Goal: Transaction & Acquisition: Purchase product/service

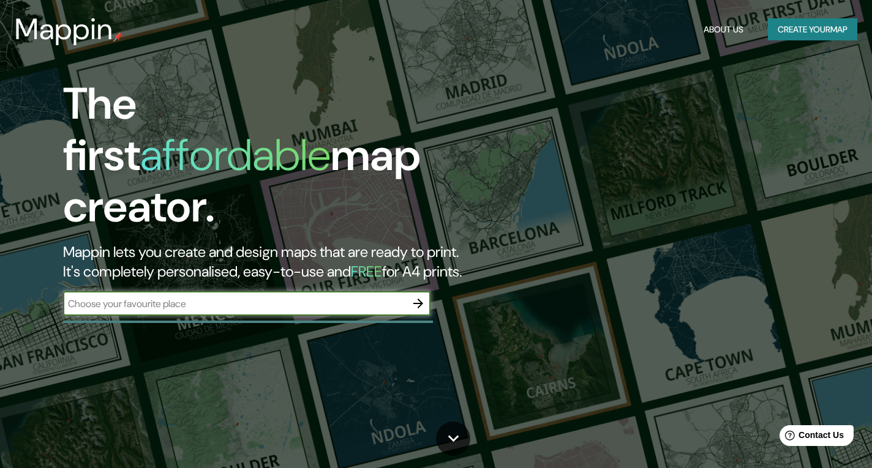
click at [247, 297] on input "text" at bounding box center [234, 304] width 343 height 14
click at [218, 297] on input "text" at bounding box center [234, 304] width 343 height 14
type input "[GEOGRAPHIC_DATA]"
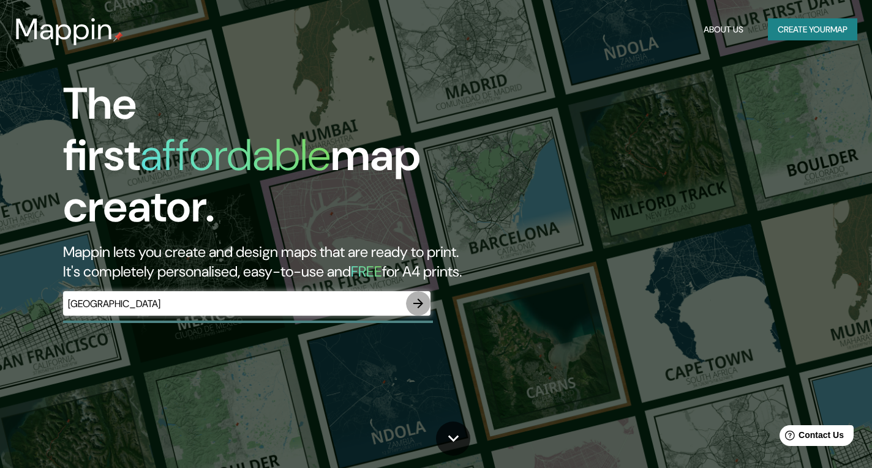
click at [416, 296] on icon "button" at bounding box center [418, 303] width 15 height 15
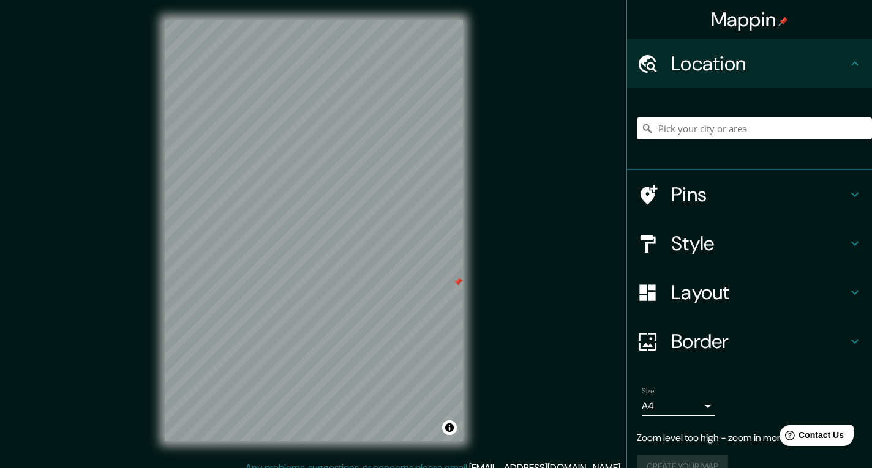
click at [533, 202] on div "Mappin Location Pins Style Layout Border Choose a border. Hint : you can make l…" at bounding box center [436, 240] width 872 height 480
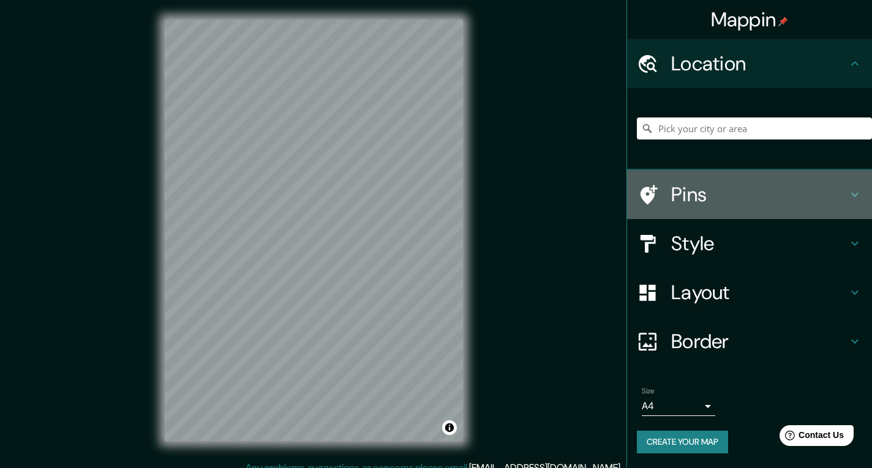
click at [853, 197] on icon at bounding box center [854, 194] width 15 height 15
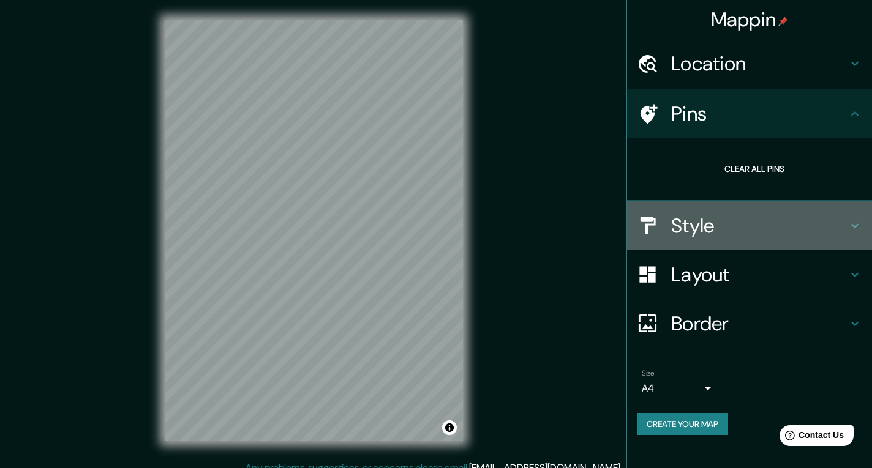
click at [853, 222] on icon at bounding box center [854, 225] width 15 height 15
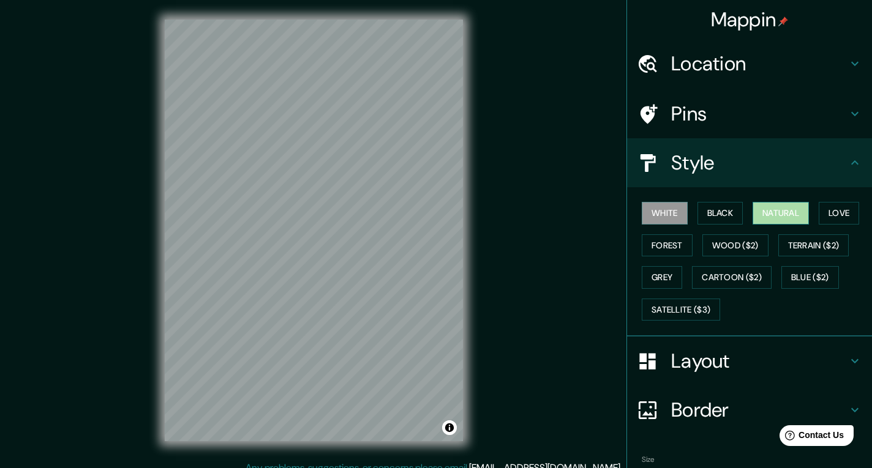
click at [764, 207] on button "Natural" at bounding box center [780, 213] width 56 height 23
click at [677, 248] on button "Forest" at bounding box center [666, 245] width 51 height 23
click at [775, 211] on button "Natural" at bounding box center [780, 213] width 56 height 23
click at [744, 252] on button "Wood ($2)" at bounding box center [735, 245] width 66 height 23
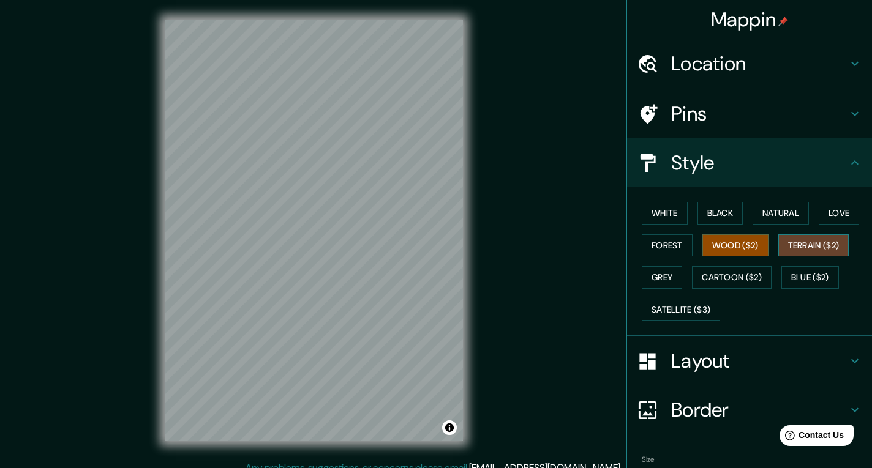
click at [797, 241] on button "Terrain ($2)" at bounding box center [813, 245] width 71 height 23
click at [663, 283] on button "Grey" at bounding box center [661, 277] width 40 height 23
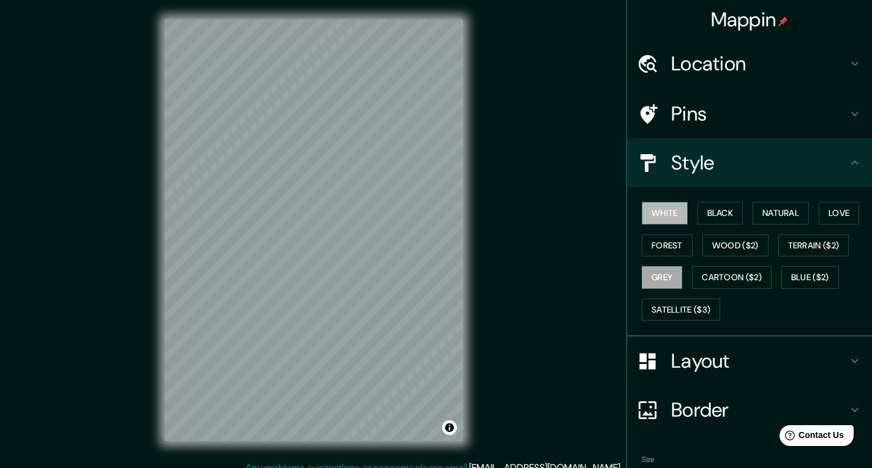
click at [661, 220] on button "White" at bounding box center [664, 213] width 46 height 23
click at [715, 212] on button "Black" at bounding box center [720, 213] width 46 height 23
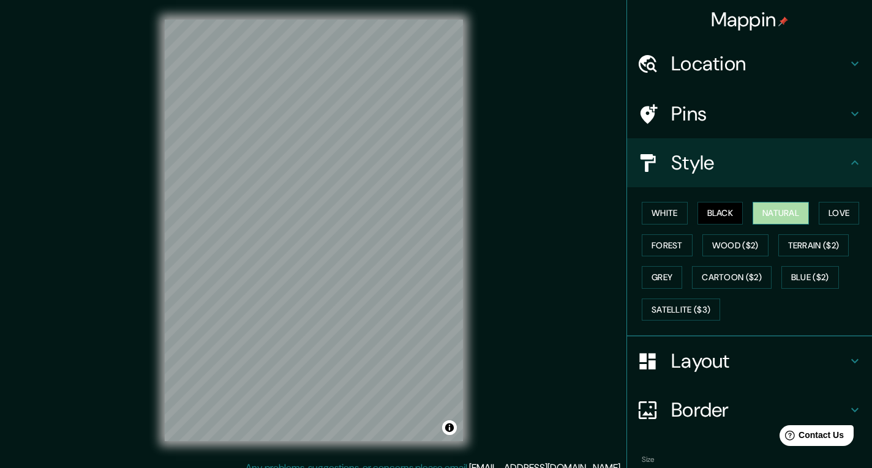
click at [787, 217] on button "Natural" at bounding box center [780, 213] width 56 height 23
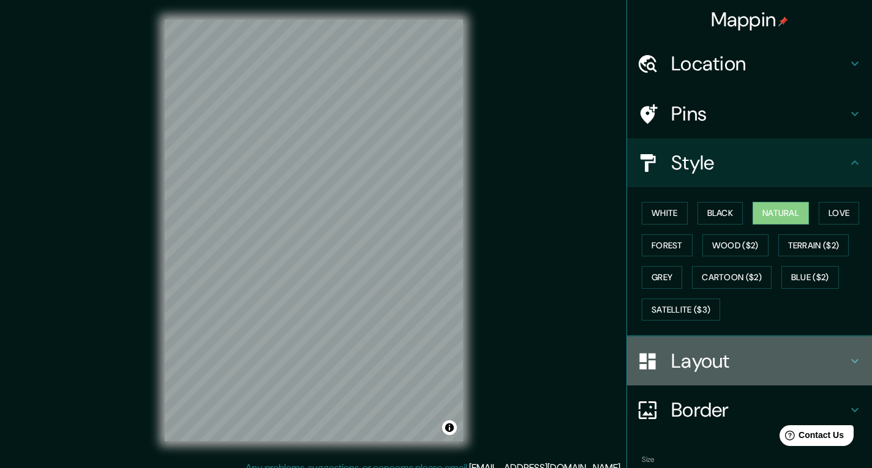
click at [711, 362] on h4 "Layout" at bounding box center [759, 361] width 176 height 24
